Goal: Transaction & Acquisition: Purchase product/service

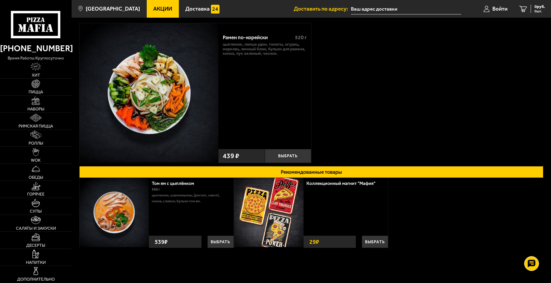
scroll to position [29, 0]
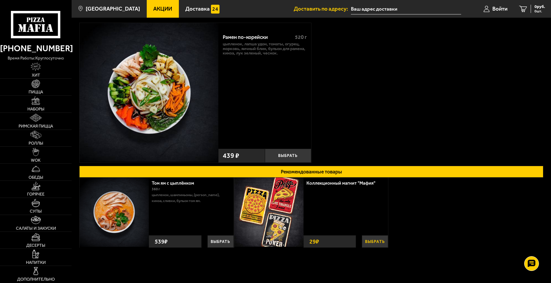
click at [367, 240] on button "Выбрать" at bounding box center [375, 241] width 26 height 12
click at [382, 241] on button "+" at bounding box center [382, 241] width 10 height 14
click at [361, 241] on button "−" at bounding box center [362, 241] width 10 height 14
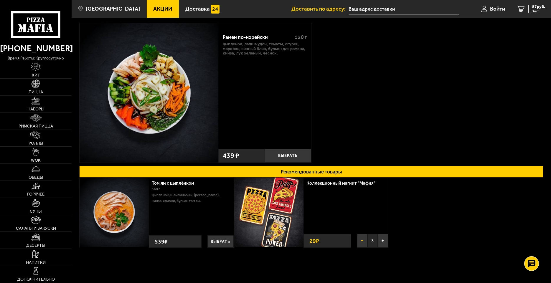
click at [361, 241] on button "−" at bounding box center [362, 241] width 10 height 14
click at [43, 74] on link "Хит" at bounding box center [36, 70] width 72 height 17
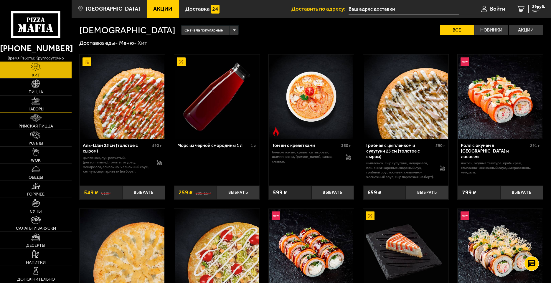
click at [30, 108] on span "Наборы" at bounding box center [35, 109] width 17 height 4
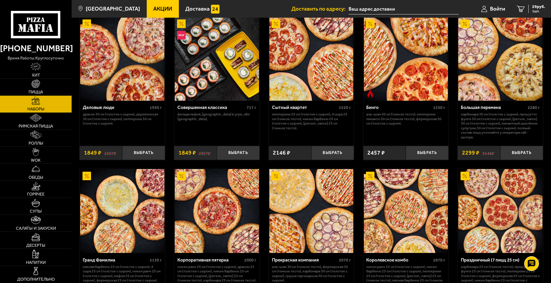
scroll to position [795, 0]
